Goal: Transaction & Acquisition: Purchase product/service

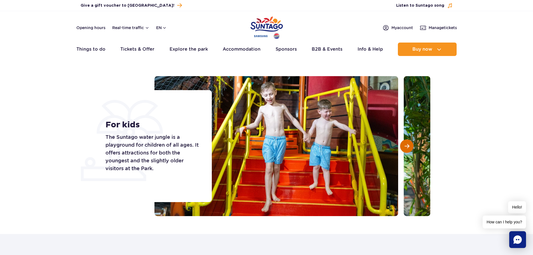
click at [406, 142] on button "Next slide" at bounding box center [406, 145] width 13 height 13
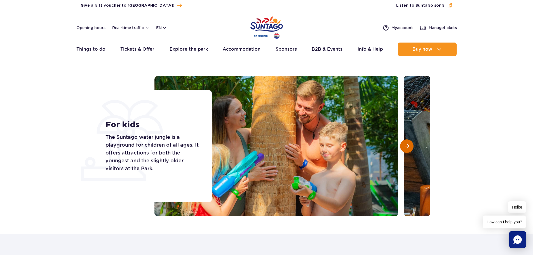
click at [406, 144] on span "Next slide" at bounding box center [407, 146] width 5 height 5
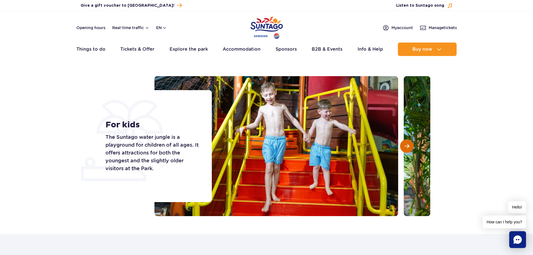
click at [406, 144] on span "Next slide" at bounding box center [407, 146] width 5 height 5
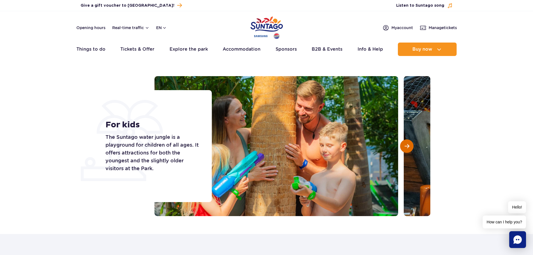
click at [406, 144] on span "Next slide" at bounding box center [407, 146] width 5 height 5
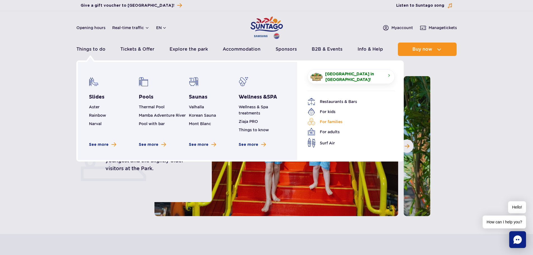
click at [336, 120] on link "For families" at bounding box center [347, 122] width 79 height 8
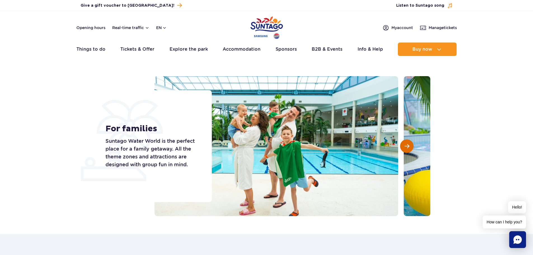
click at [409, 147] on span "Next slide" at bounding box center [407, 146] width 5 height 5
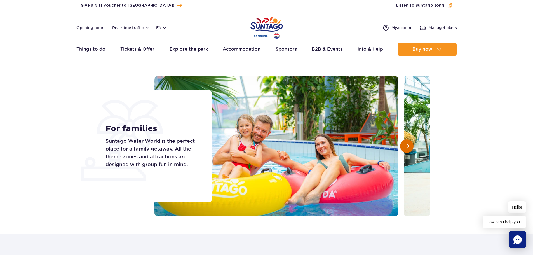
click at [409, 147] on span "Next slide" at bounding box center [407, 146] width 5 height 5
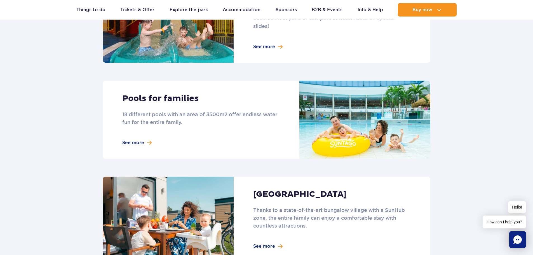
scroll to position [308, 0]
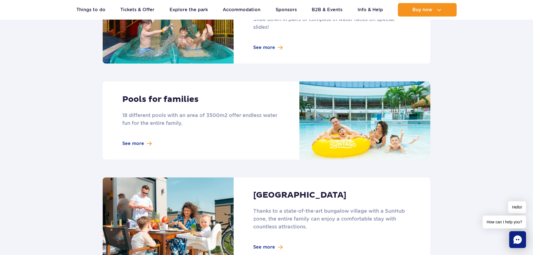
click at [135, 143] on link at bounding box center [267, 120] width 328 height 78
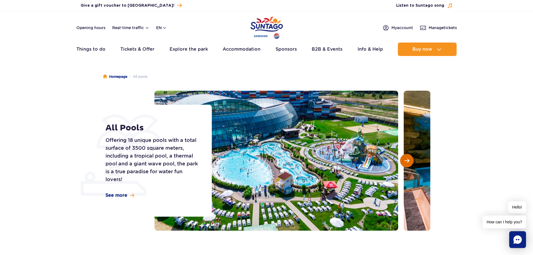
click at [407, 161] on span "Next slide" at bounding box center [407, 160] width 5 height 5
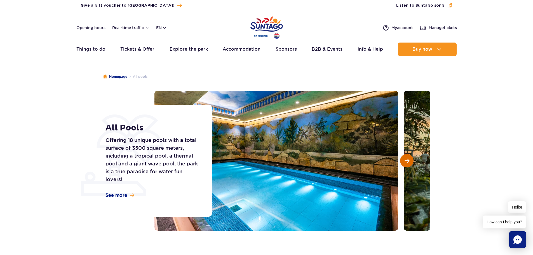
click at [407, 161] on span "Next slide" at bounding box center [407, 160] width 5 height 5
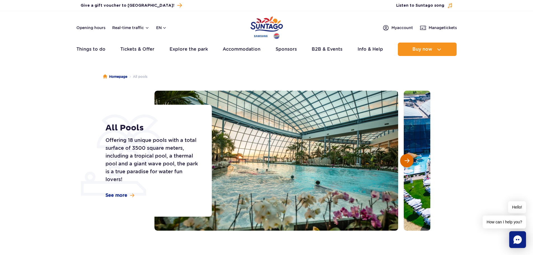
click at [407, 161] on span "Next slide" at bounding box center [407, 160] width 5 height 5
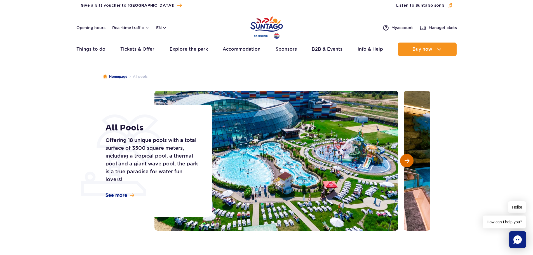
click at [407, 161] on span "Next slide" at bounding box center [407, 160] width 5 height 5
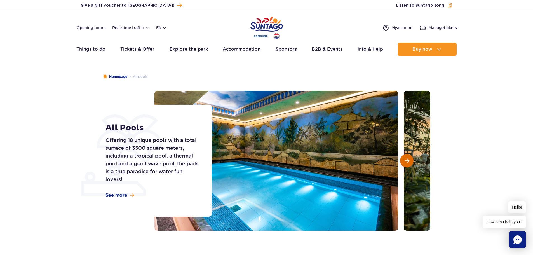
click at [407, 161] on span "Next slide" at bounding box center [407, 160] width 5 height 5
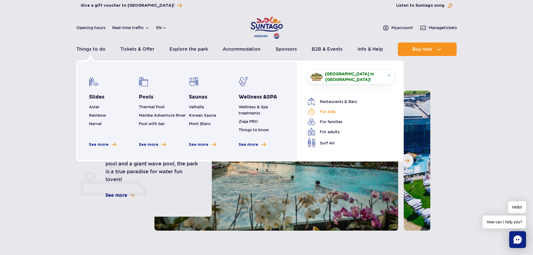
click at [327, 110] on link "For kids" at bounding box center [347, 112] width 79 height 8
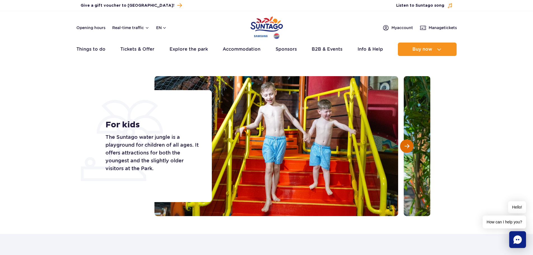
click at [408, 144] on span "Next slide" at bounding box center [407, 146] width 5 height 5
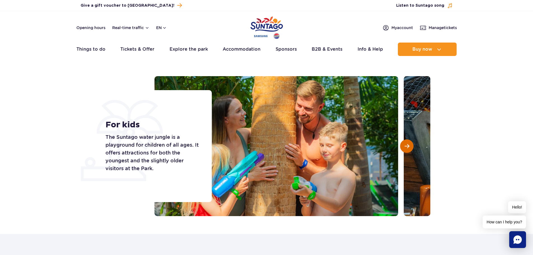
click at [408, 144] on span "Next slide" at bounding box center [407, 146] width 5 height 5
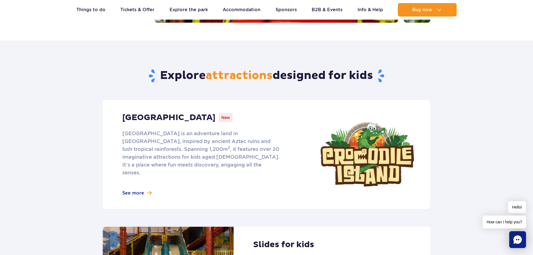
scroll to position [252, 0]
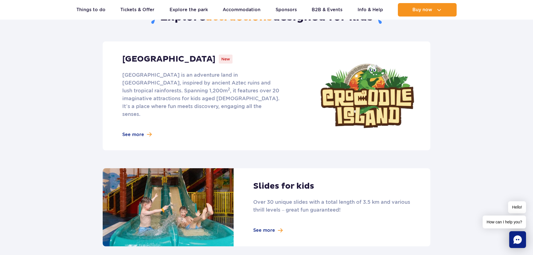
click at [136, 127] on link at bounding box center [267, 95] width 328 height 109
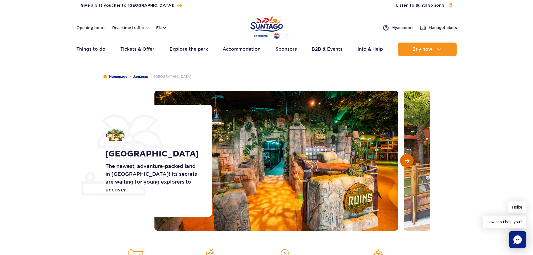
click at [405, 157] on button "Next slide" at bounding box center [406, 160] width 13 height 13
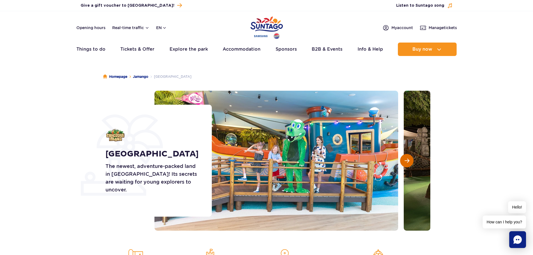
click at [406, 158] on span "Next slide" at bounding box center [407, 160] width 5 height 5
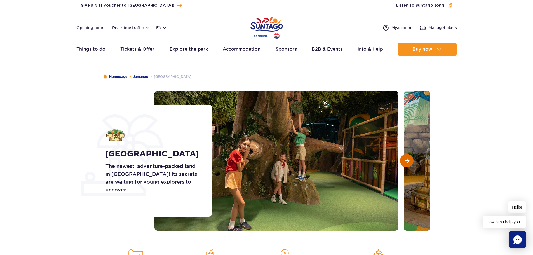
click at [406, 158] on span "Next slide" at bounding box center [407, 160] width 5 height 5
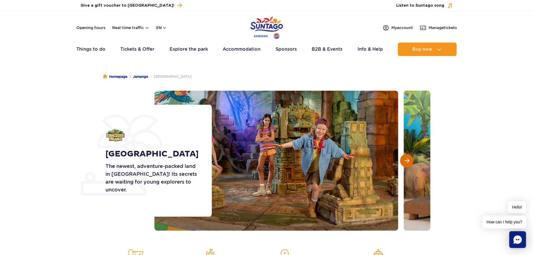
click at [406, 158] on span "Next slide" at bounding box center [407, 160] width 5 height 5
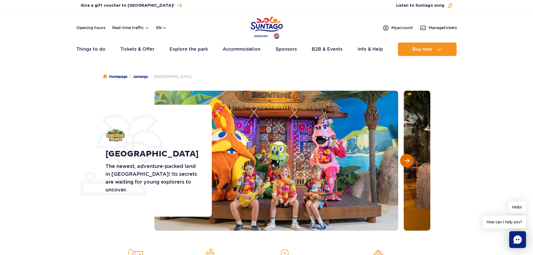
click at [406, 158] on span "Next slide" at bounding box center [407, 160] width 5 height 5
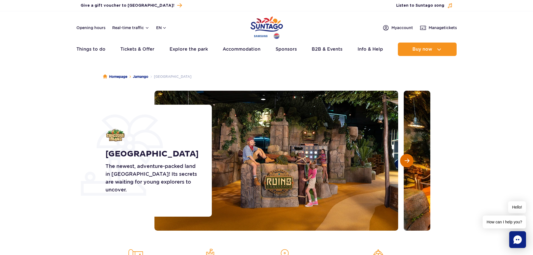
click at [406, 158] on span "Next slide" at bounding box center [407, 160] width 5 height 5
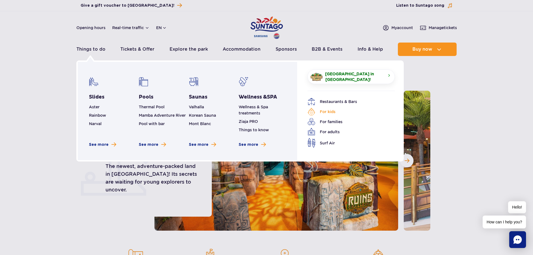
click at [326, 111] on link "For kids" at bounding box center [347, 112] width 79 height 8
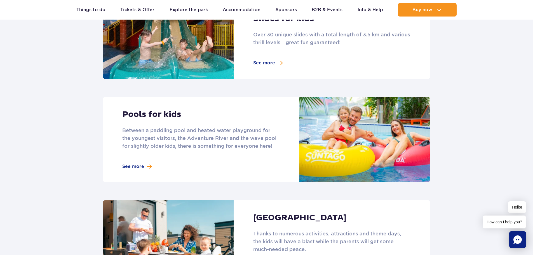
scroll to position [420, 0]
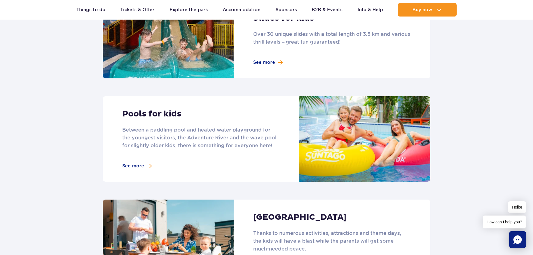
click at [133, 156] on link at bounding box center [267, 138] width 328 height 85
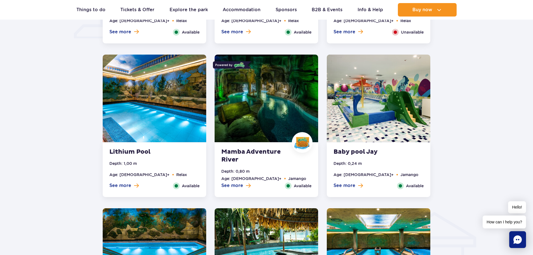
scroll to position [504, 0]
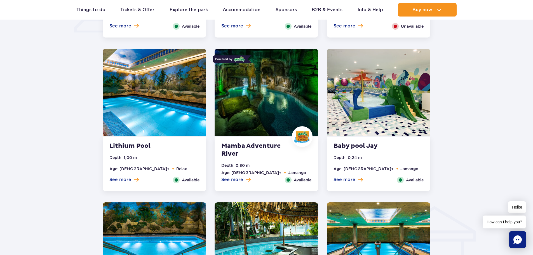
drag, startPoint x: 248, startPoint y: 147, endPoint x: 228, endPoint y: 145, distance: 20.5
drag, startPoint x: 228, startPoint y: 145, endPoint x: 231, endPoint y: 156, distance: 12.0
click at [231, 156] on strong "Mamba Adventure River" at bounding box center [255, 150] width 68 height 16
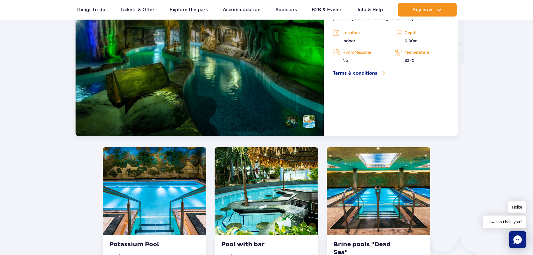
scroll to position [730, 0]
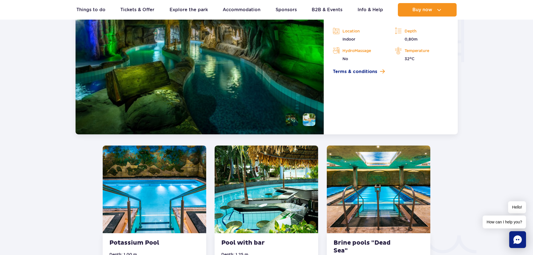
click at [309, 121] on li at bounding box center [309, 119] width 13 height 13
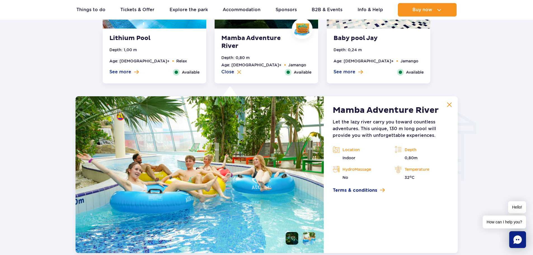
scroll to position [534, 0]
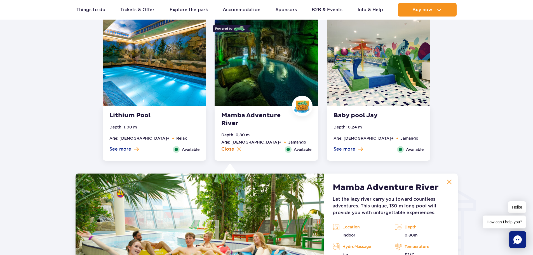
click at [237, 149] on img at bounding box center [239, 149] width 4 height 4
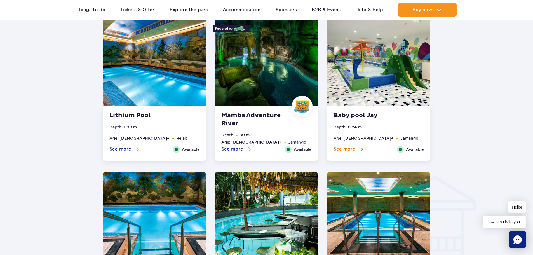
click at [350, 149] on span "See more" at bounding box center [345, 149] width 22 height 6
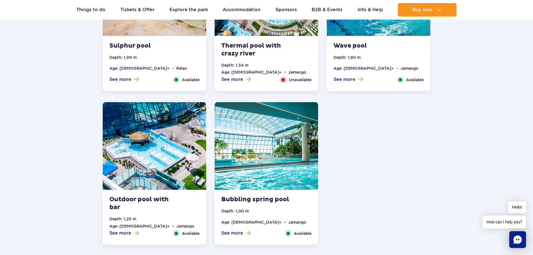
scroll to position [1094, 0]
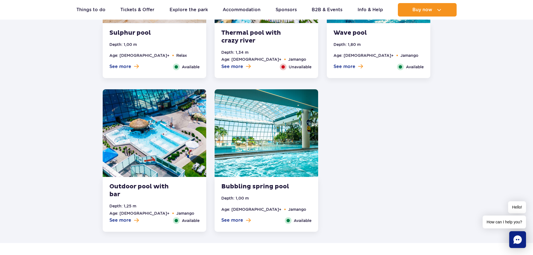
click at [263, 186] on strong "Bubbling spring pool" at bounding box center [255, 187] width 68 height 8
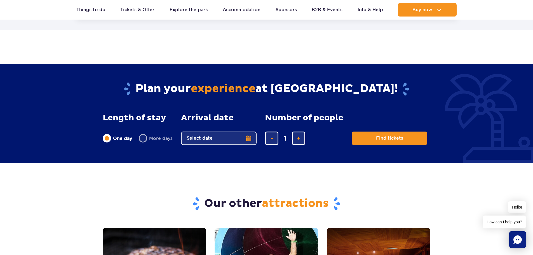
scroll to position [1331, 0]
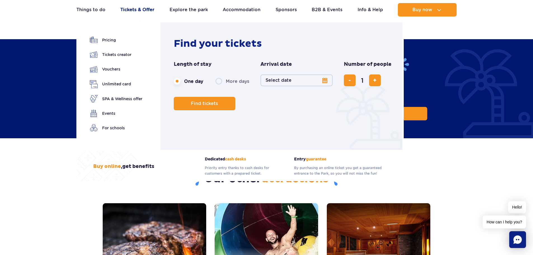
click at [140, 9] on link "Tickets & Offer" at bounding box center [137, 9] width 34 height 13
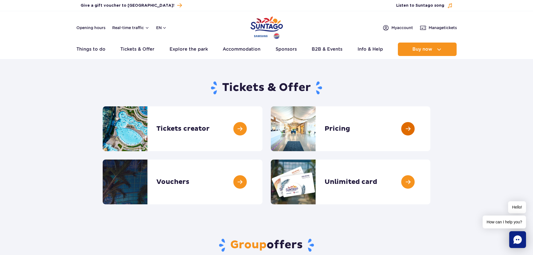
click at [430, 128] on link at bounding box center [430, 128] width 0 height 45
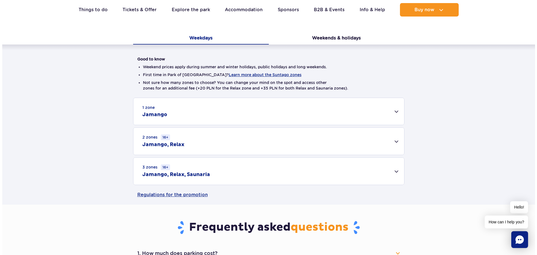
scroll to position [112, 0]
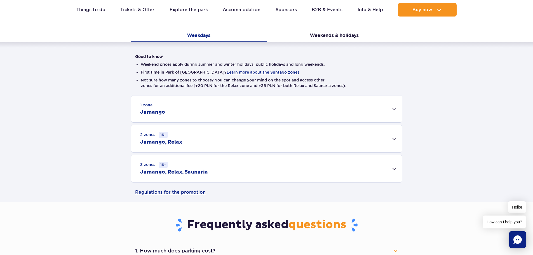
drag, startPoint x: 231, startPoint y: 72, endPoint x: 218, endPoint y: 71, distance: 13.0
click at [227, 71] on button "Learn more about the Suntago zones" at bounding box center [263, 72] width 73 height 4
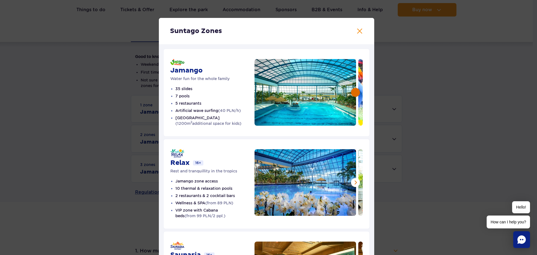
click at [353, 92] on button at bounding box center [355, 92] width 9 height 9
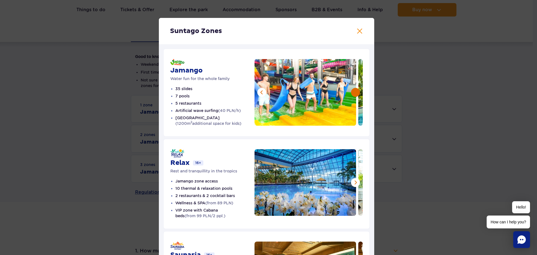
click at [353, 92] on button at bounding box center [355, 92] width 9 height 9
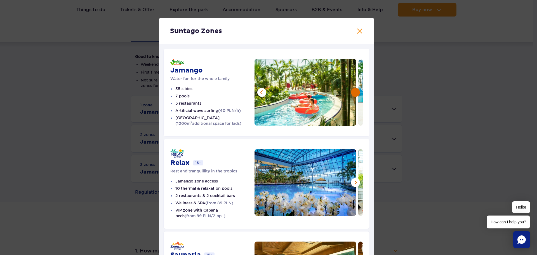
click at [353, 92] on button at bounding box center [355, 92] width 9 height 9
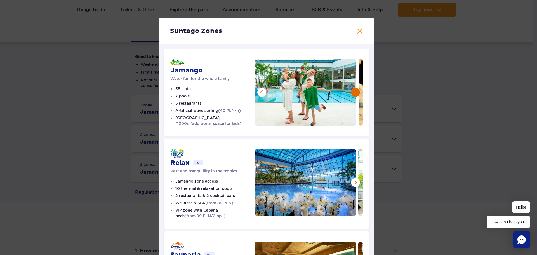
click at [353, 92] on button at bounding box center [355, 92] width 9 height 9
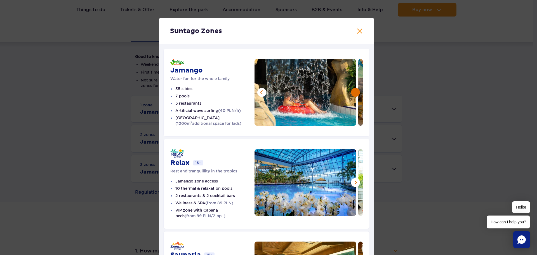
click at [353, 92] on button at bounding box center [355, 92] width 9 height 9
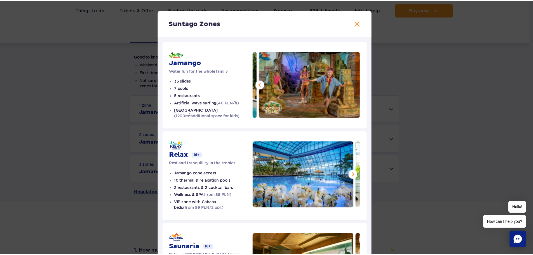
scroll to position [0, 0]
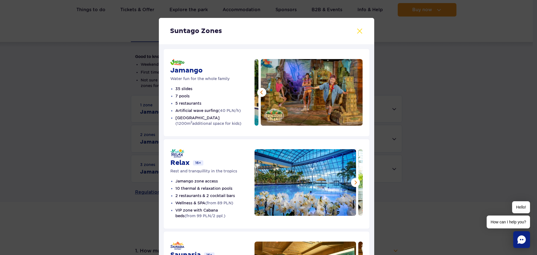
click at [357, 33] on button at bounding box center [360, 31] width 7 height 7
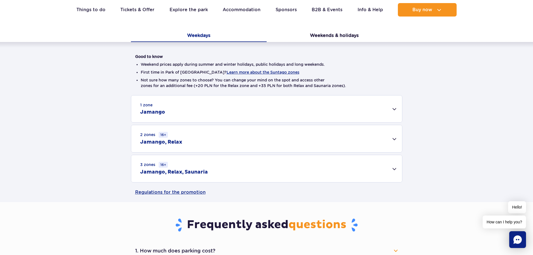
click at [398, 105] on div "1 zone Jamango" at bounding box center [266, 108] width 271 height 27
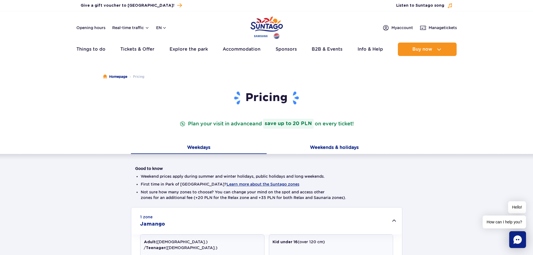
click at [339, 146] on button "Weekends & holidays" at bounding box center [335, 148] width 136 height 12
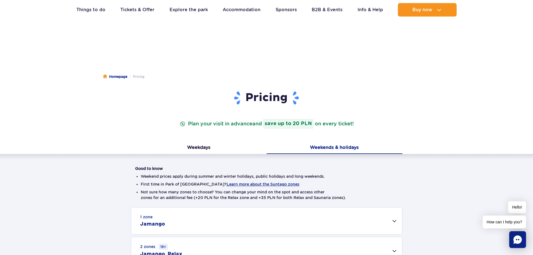
scroll to position [84, 0]
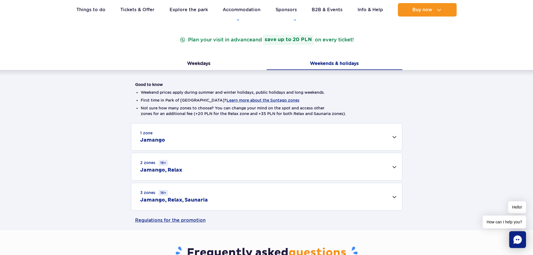
click at [390, 137] on div "1 zone Jamango" at bounding box center [266, 136] width 271 height 27
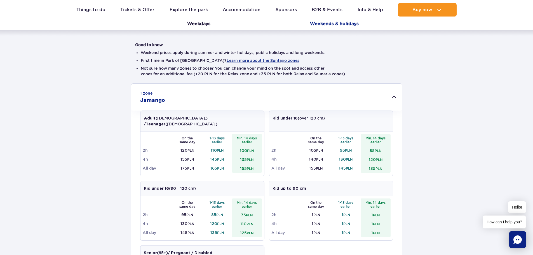
scroll to position [140, 0]
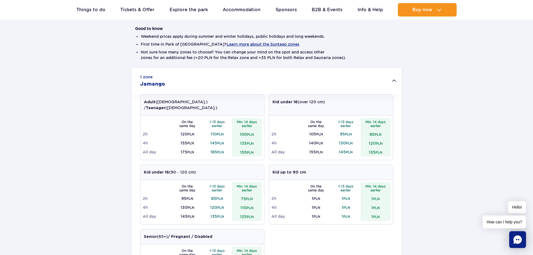
drag, startPoint x: 180, startPoint y: 210, endPoint x: 187, endPoint y: 211, distance: 6.8
click at [187, 212] on td "145 PLN" at bounding box center [187, 216] width 30 height 9
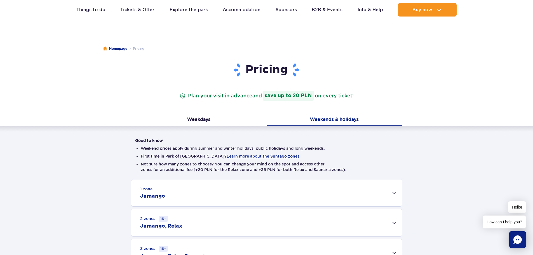
scroll to position [0, 0]
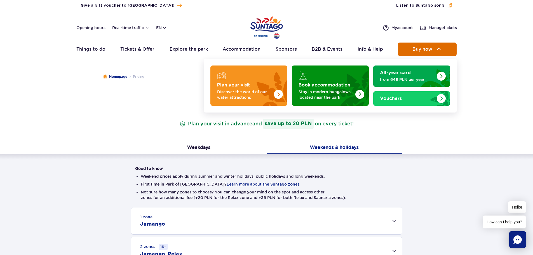
click at [425, 48] on span "Buy now" at bounding box center [423, 49] width 20 height 5
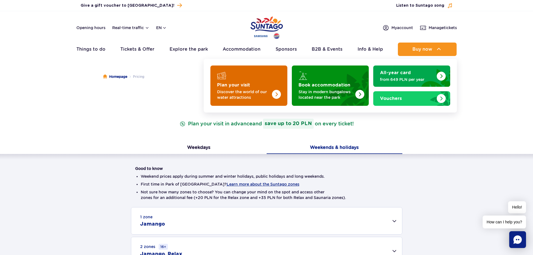
click at [261, 99] on p "Discover the world of our water attractions" at bounding box center [244, 94] width 55 height 11
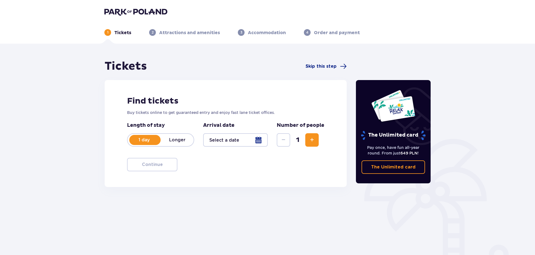
click at [216, 139] on div at bounding box center [235, 139] width 65 height 13
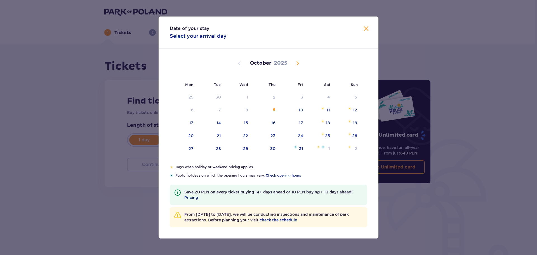
click at [297, 64] on span "Next month" at bounding box center [297, 63] width 7 height 7
click at [298, 64] on span "Next month" at bounding box center [297, 63] width 7 height 7
click at [298, 65] on span "Next month" at bounding box center [297, 63] width 7 height 7
click at [301, 97] on div "2" at bounding box center [301, 97] width 3 height 6
type input "02.01.26"
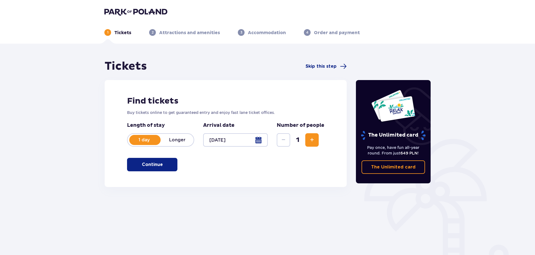
click at [311, 141] on span "Increase" at bounding box center [312, 140] width 7 height 7
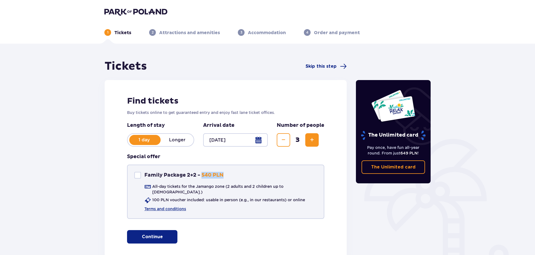
drag, startPoint x: 202, startPoint y: 174, endPoint x: 223, endPoint y: 174, distance: 20.7
click at [223, 174] on p "540 PLN" at bounding box center [213, 175] width 22 height 7
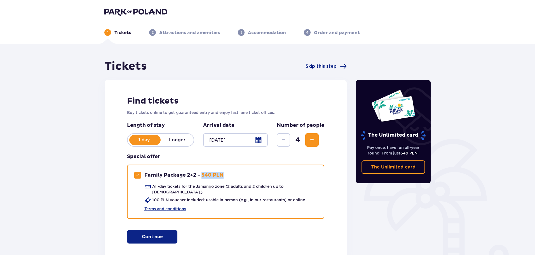
copy p "540 PLN"
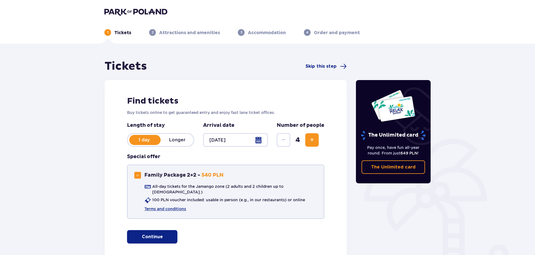
click at [138, 177] on div "Family Package 2+2" at bounding box center [137, 175] width 7 height 7
checkbox input "false"
click at [154, 234] on p "Continue" at bounding box center [152, 237] width 21 height 6
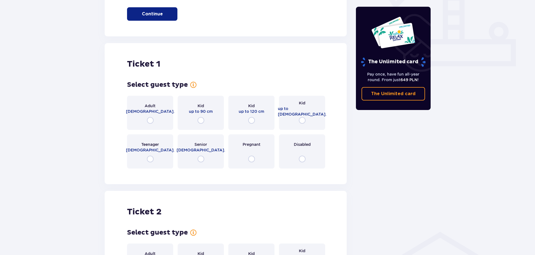
scroll to position [255, 0]
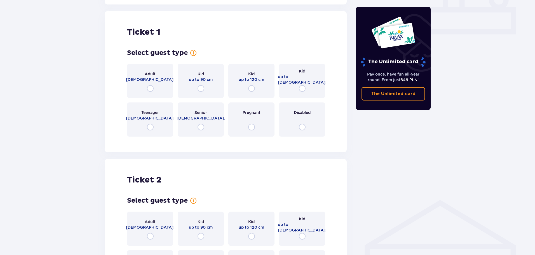
click at [151, 85] on input "radio" at bounding box center [150, 88] width 7 height 7
radio input "true"
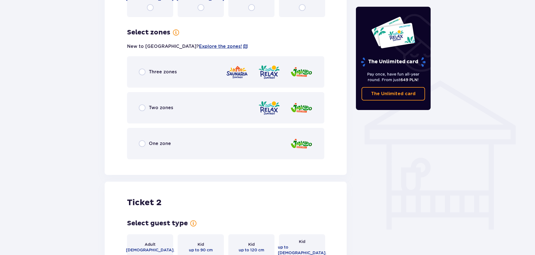
scroll to position [391, 0]
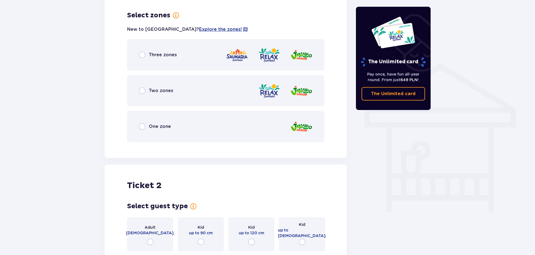
click at [143, 123] on input "radio" at bounding box center [142, 126] width 7 height 7
radio input "true"
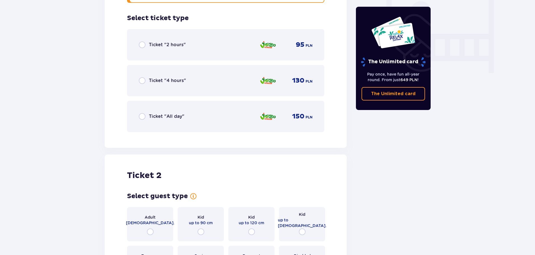
scroll to position [533, 0]
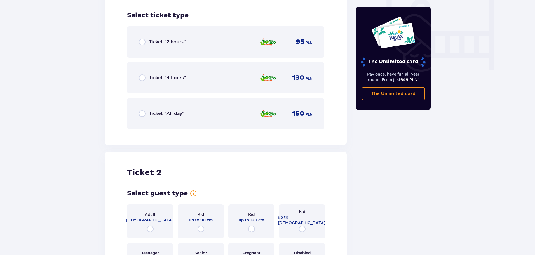
click at [143, 110] on input "radio" at bounding box center [142, 113] width 7 height 7
radio input "true"
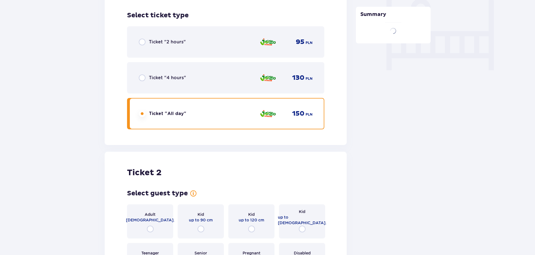
scroll to position [674, 0]
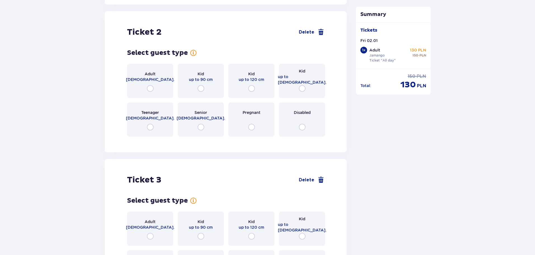
click at [150, 85] on input "radio" at bounding box center [150, 88] width 7 height 7
radio input "true"
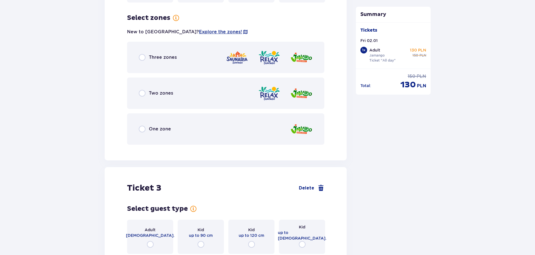
scroll to position [811, 0]
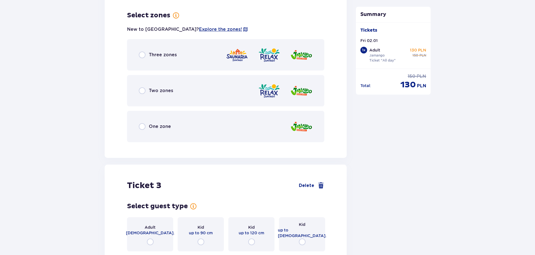
click at [143, 123] on input "radio" at bounding box center [142, 126] width 7 height 7
radio input "true"
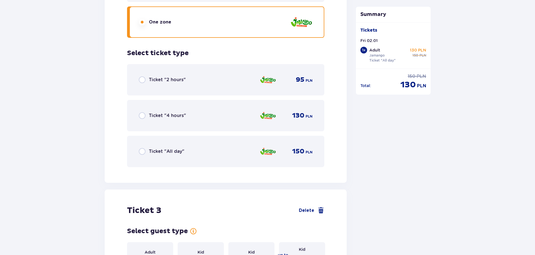
scroll to position [925, 0]
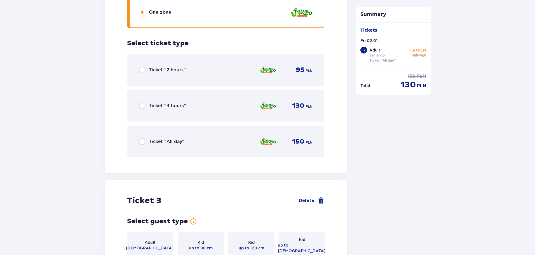
click at [142, 138] on input "radio" at bounding box center [142, 141] width 7 height 7
radio input "true"
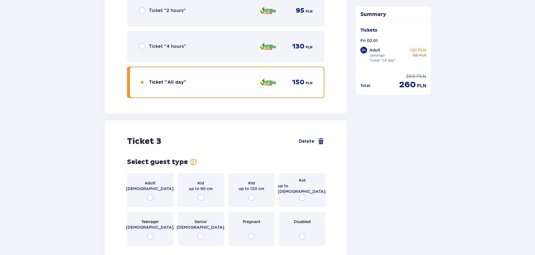
scroll to position [1046, 0]
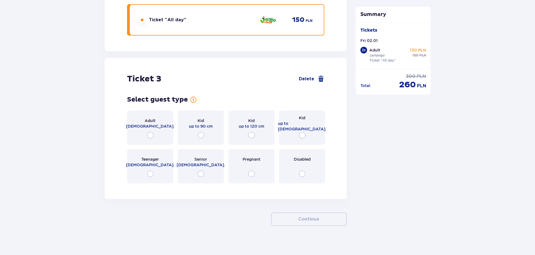
click at [194, 123] on span "up to 90 cm" at bounding box center [201, 126] width 24 height 6
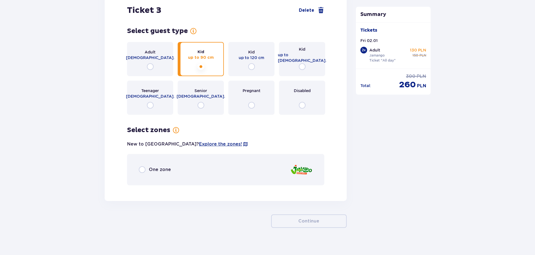
scroll to position [1117, 0]
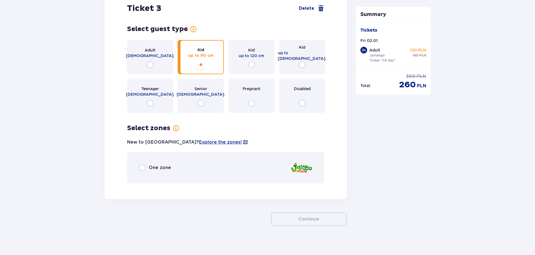
click at [251, 61] on input "radio" at bounding box center [251, 64] width 7 height 7
radio input "true"
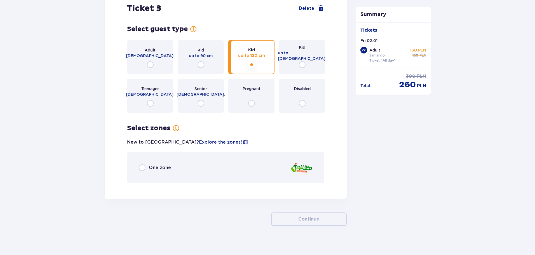
click at [142, 164] on input "radio" at bounding box center [142, 167] width 7 height 7
radio input "true"
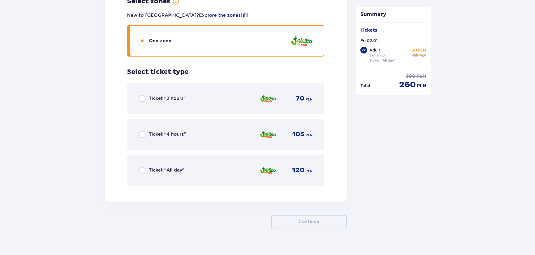
scroll to position [1246, 0]
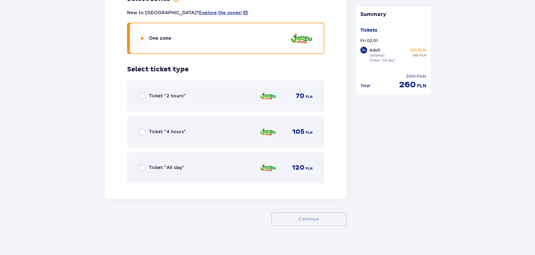
click at [142, 164] on input "radio" at bounding box center [142, 167] width 7 height 7
radio input "true"
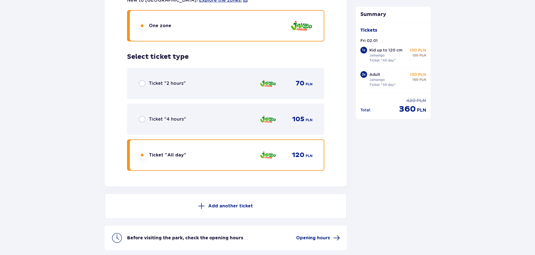
scroll to position [1303, 0]
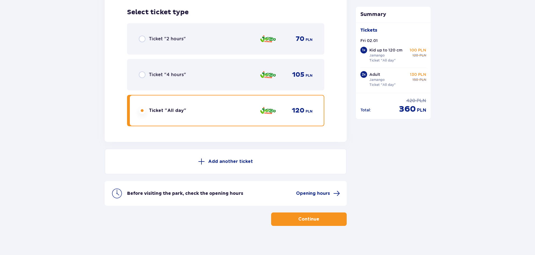
click at [305, 217] on p "Continue" at bounding box center [308, 219] width 21 height 6
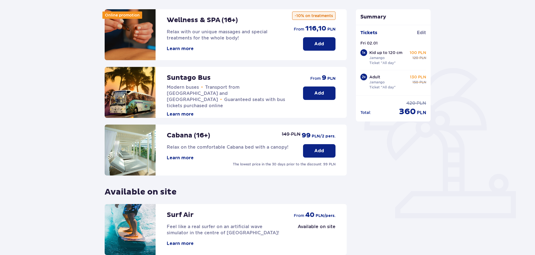
scroll to position [69, 0]
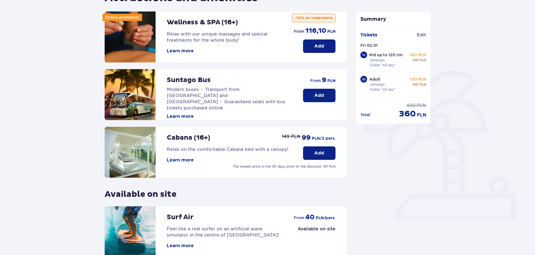
click at [323, 97] on p "Add" at bounding box center [319, 95] width 10 height 6
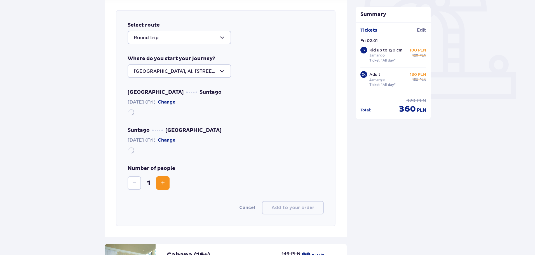
scroll to position [193, 0]
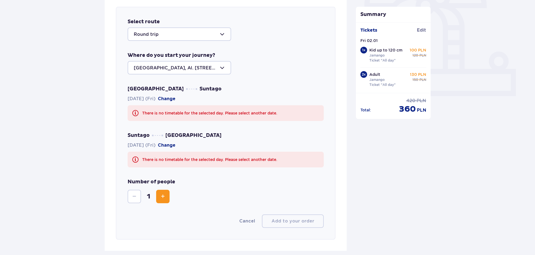
click at [205, 66] on div at bounding box center [180, 67] width 104 height 13
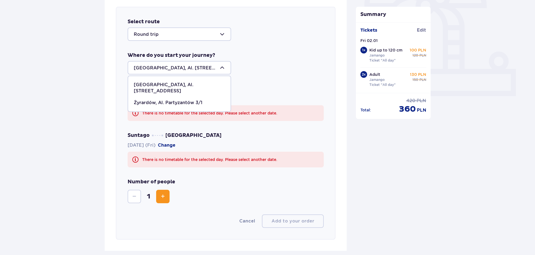
click at [205, 66] on div at bounding box center [180, 67] width 104 height 13
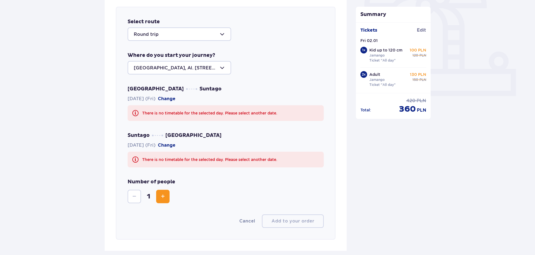
click at [165, 194] on span "Increase" at bounding box center [163, 196] width 7 height 7
click at [164, 195] on span "Increase" at bounding box center [163, 196] width 7 height 7
click at [176, 95] on div "Warsaw Suntago 02.01.2026 (Fri) Change There is no timetable for the selected d…" at bounding box center [226, 103] width 196 height 35
click at [175, 98] on button "Change" at bounding box center [167, 99] width 18 height 6
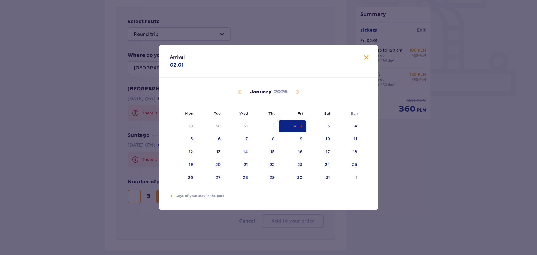
click at [366, 56] on span "Close" at bounding box center [366, 57] width 7 height 7
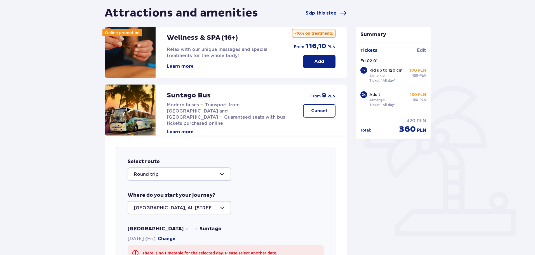
click at [325, 107] on button "Cancel" at bounding box center [319, 110] width 32 height 13
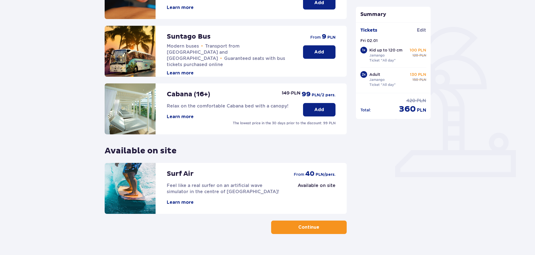
scroll to position [125, 0]
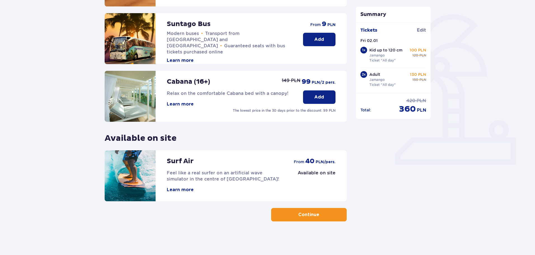
click at [307, 216] on p "Continue" at bounding box center [308, 215] width 21 height 6
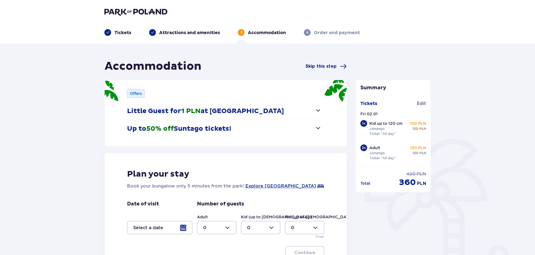
click at [317, 110] on span "button" at bounding box center [318, 110] width 7 height 7
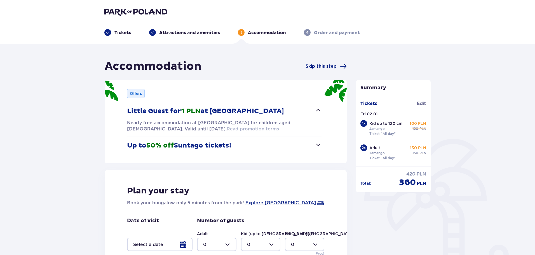
click at [227, 129] on span "Read promotion terms" at bounding box center [253, 129] width 52 height 6
click at [317, 144] on span "button" at bounding box center [318, 144] width 7 height 7
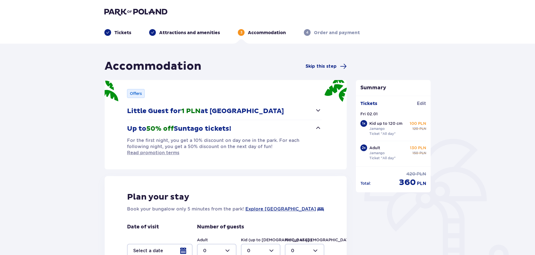
click at [317, 127] on span "button" at bounding box center [318, 128] width 7 height 7
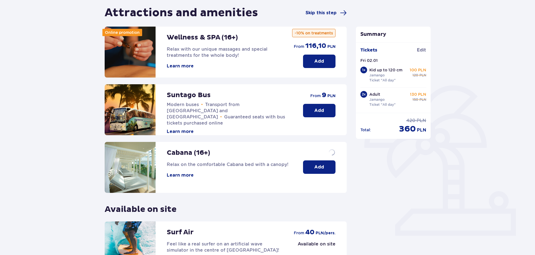
scroll to position [53, 0]
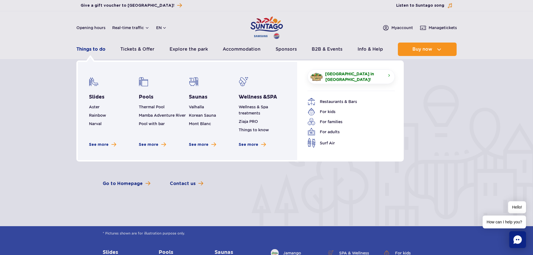
click at [89, 51] on link "Things to do" at bounding box center [90, 49] width 29 height 13
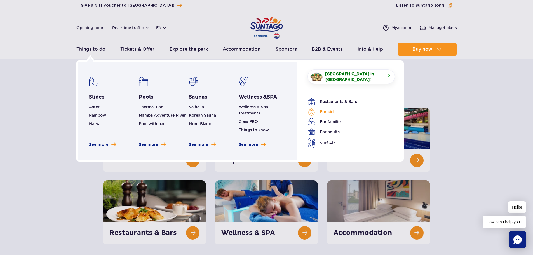
click at [326, 112] on link "For kids" at bounding box center [347, 112] width 79 height 8
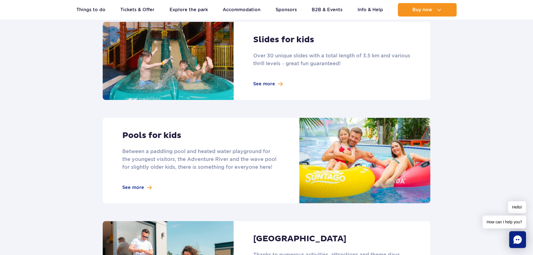
scroll to position [420, 0]
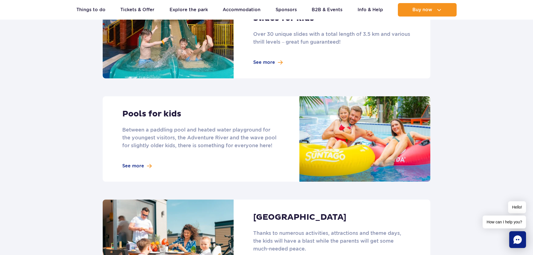
click at [137, 157] on link at bounding box center [267, 138] width 328 height 85
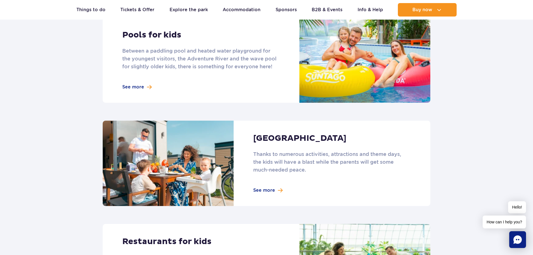
scroll to position [504, 0]
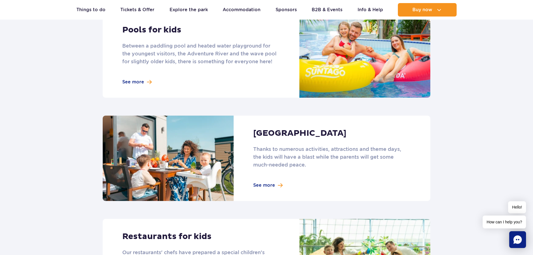
click at [270, 177] on link at bounding box center [267, 158] width 328 height 85
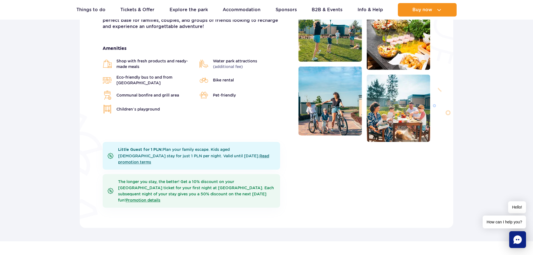
scroll to position [168, 0]
